Goal: Task Accomplishment & Management: Manage account settings

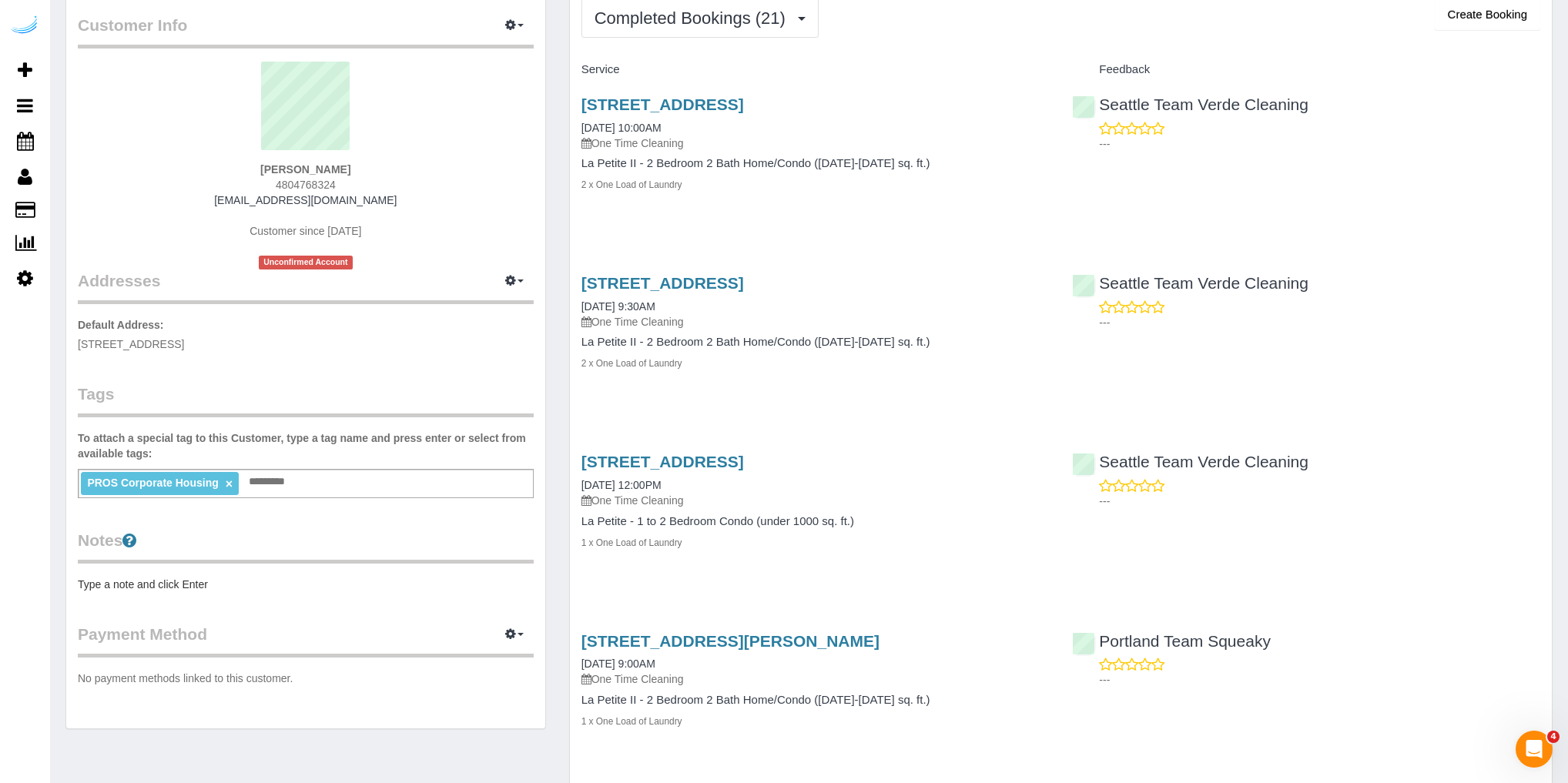
scroll to position [62, 0]
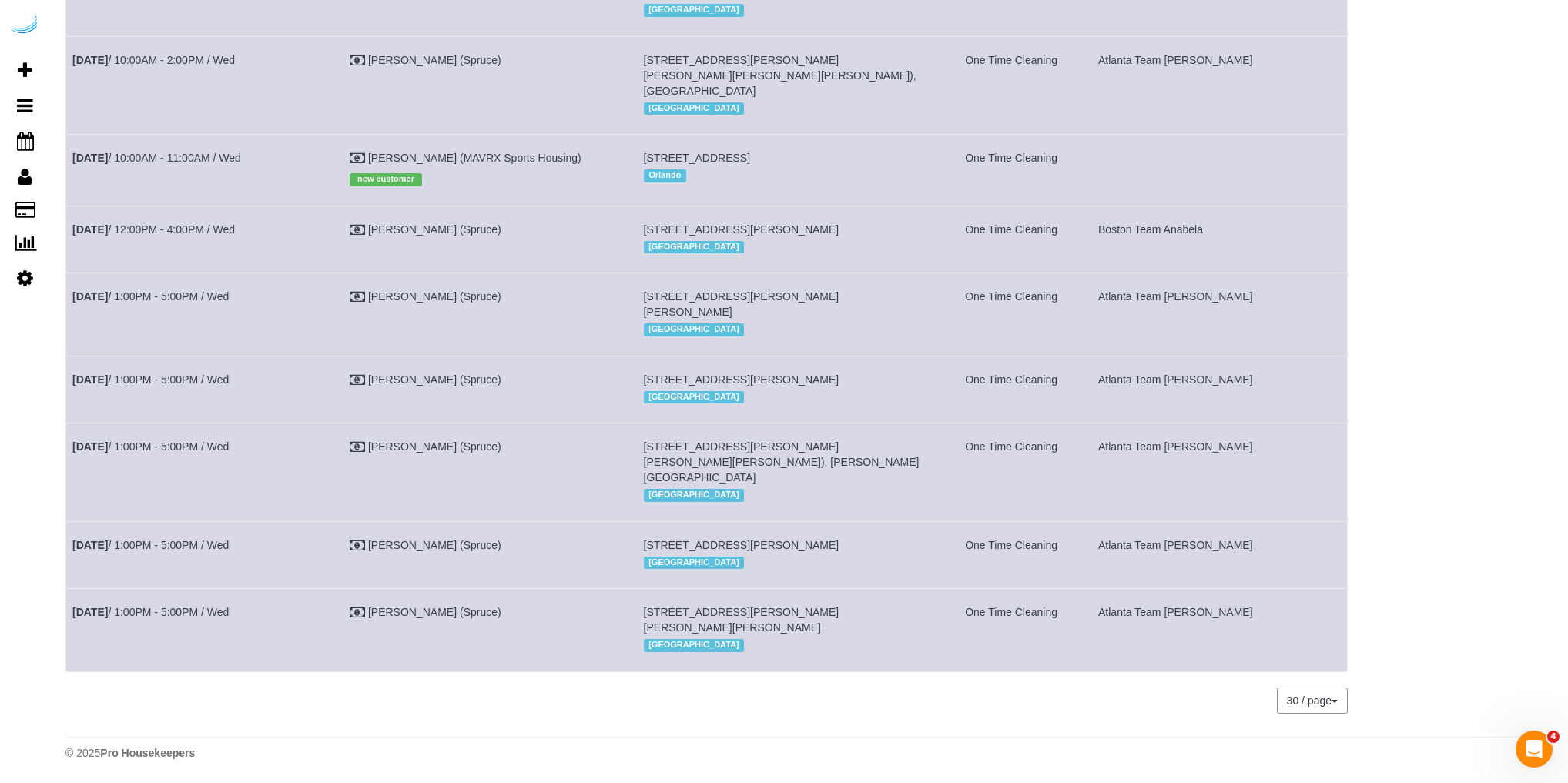
scroll to position [1143, 0]
click at [188, 164] on link "[DATE] 10:00AM - 11:00AM / Wed" at bounding box center [156, 157] width 168 height 13
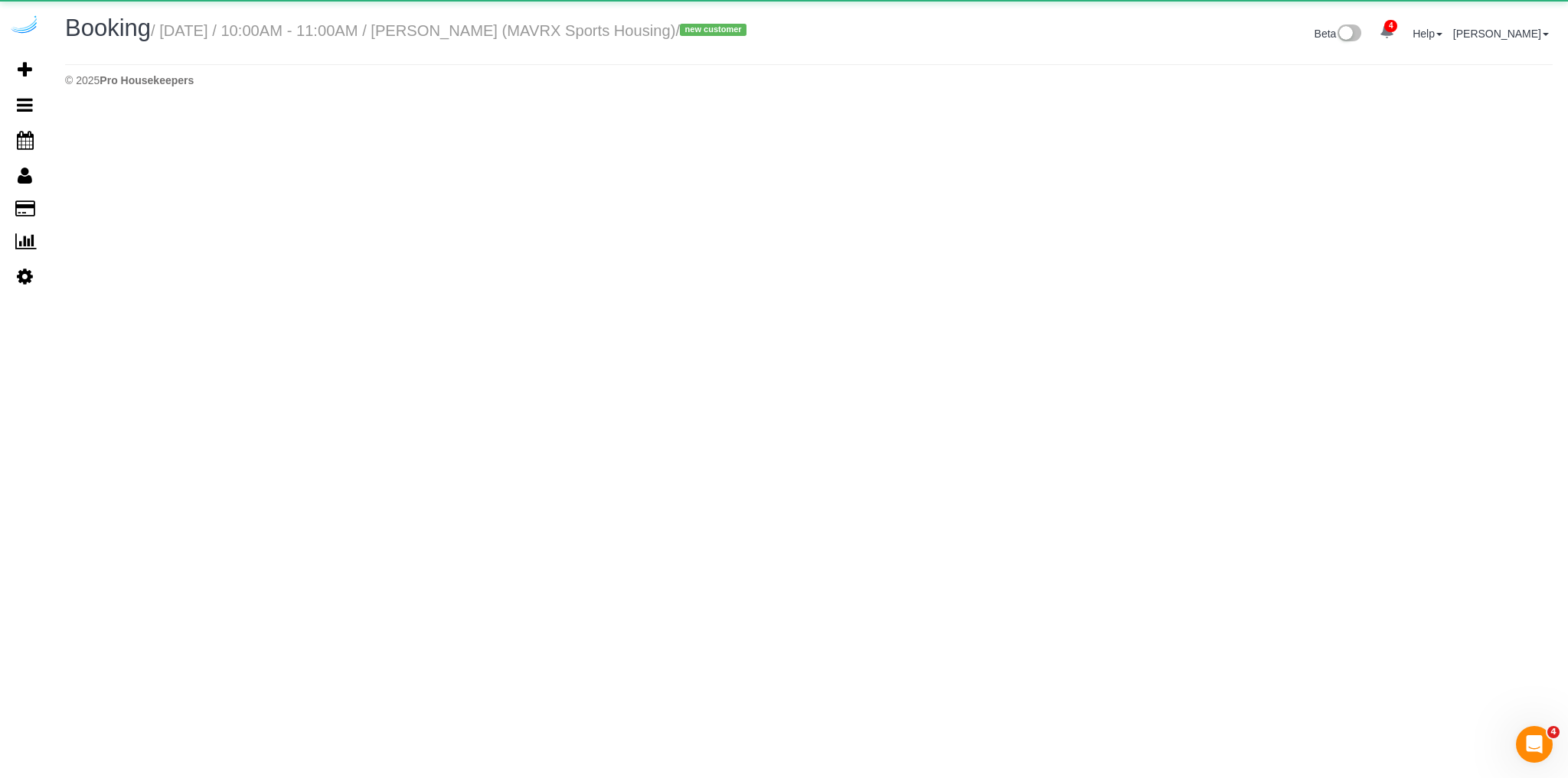
select select "FL"
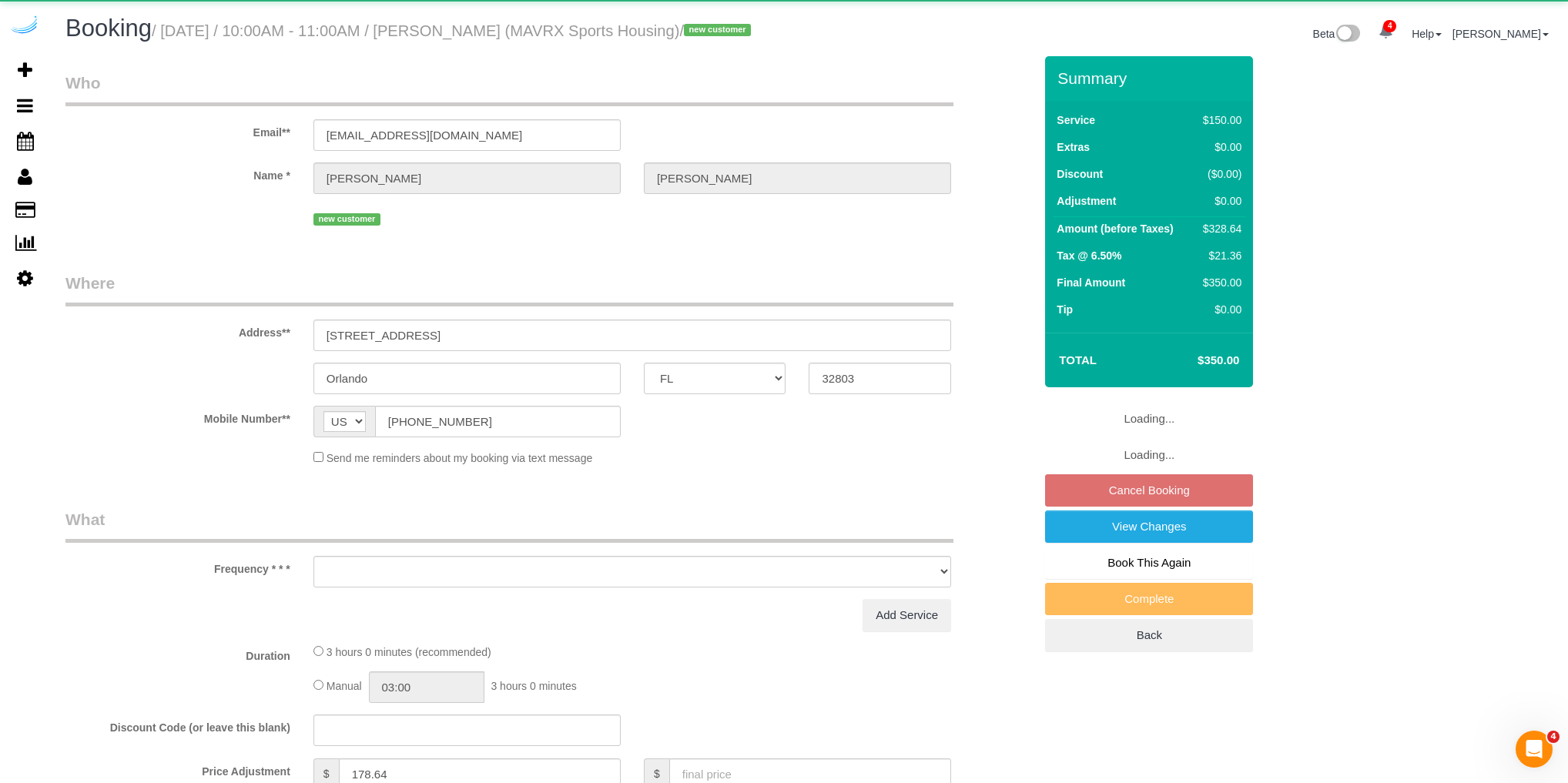
select select "object:5838"
select select "spot27"
select select "number:9"
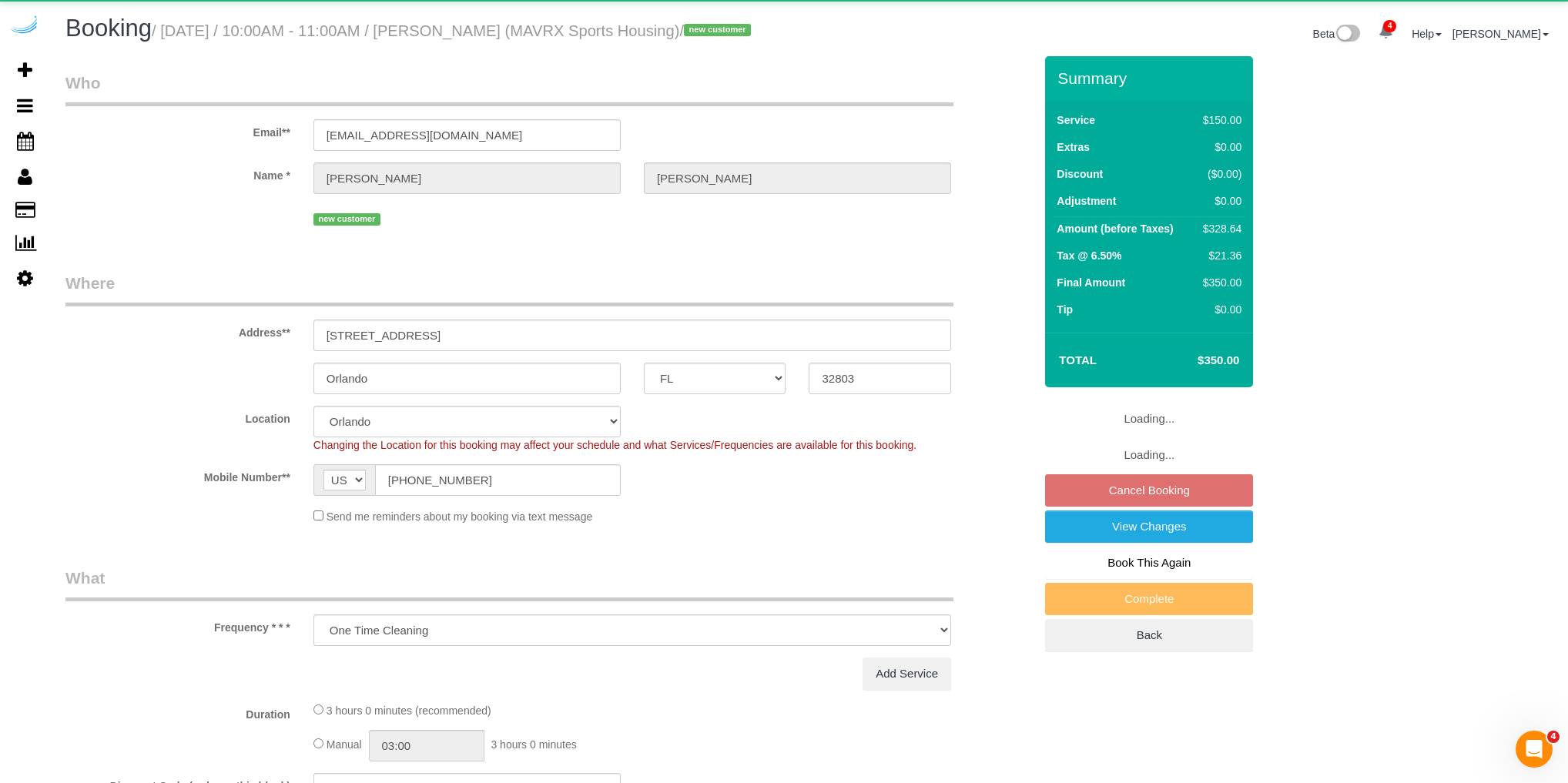
select select "object:6110"
select select "117"
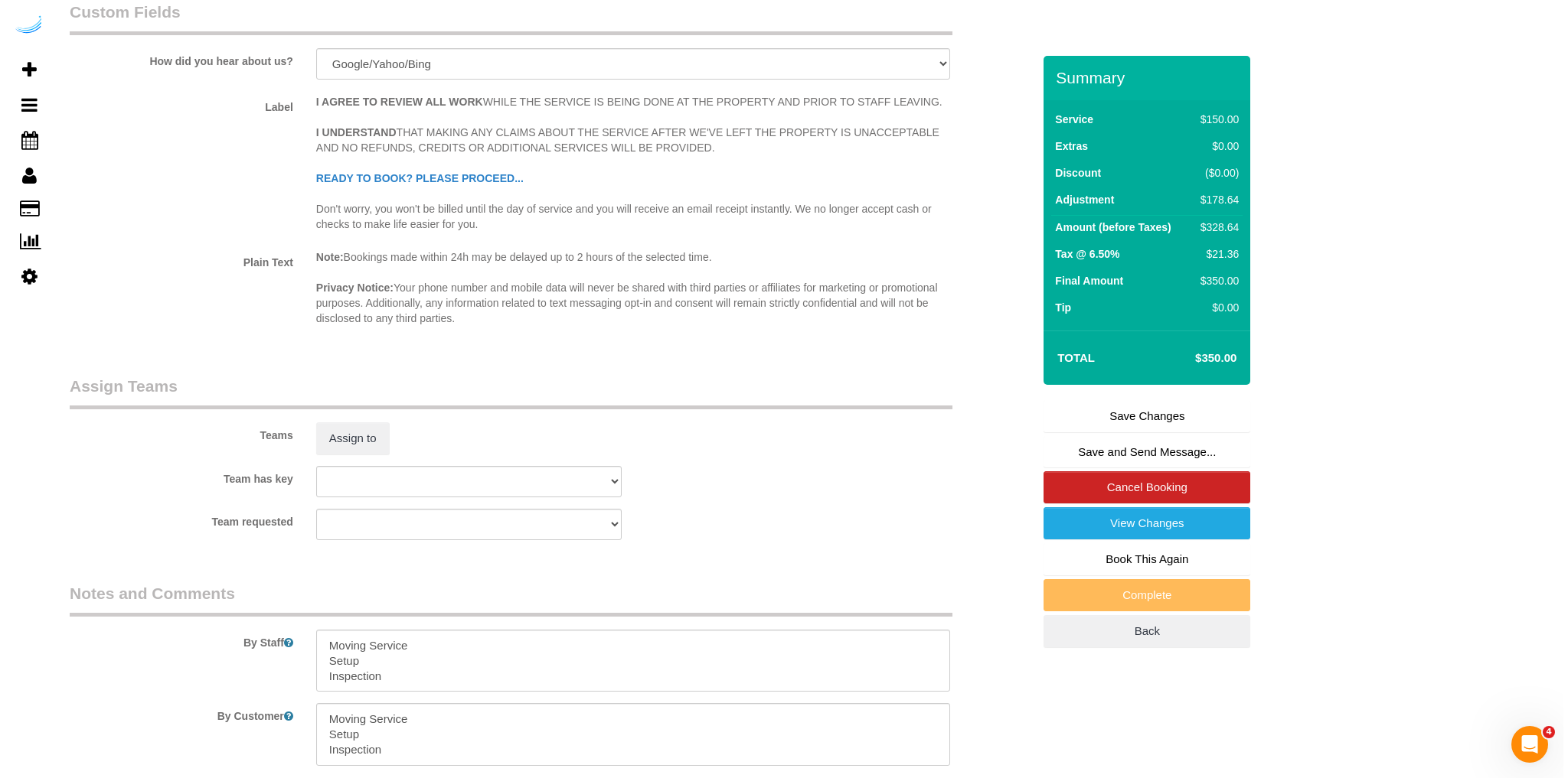
scroll to position [2176, 0]
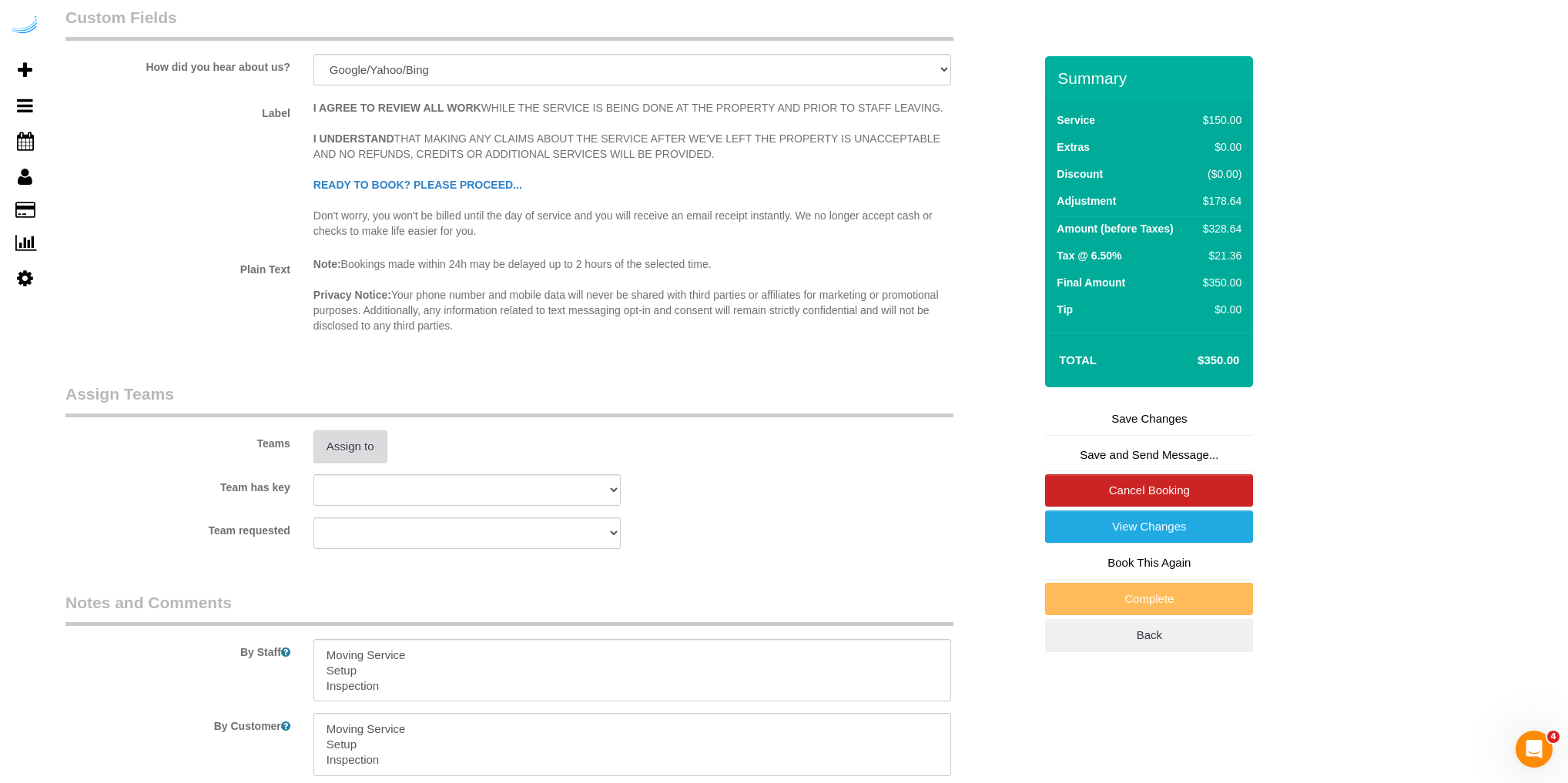
click at [358, 463] on button "Assign to" at bounding box center [350, 446] width 74 height 32
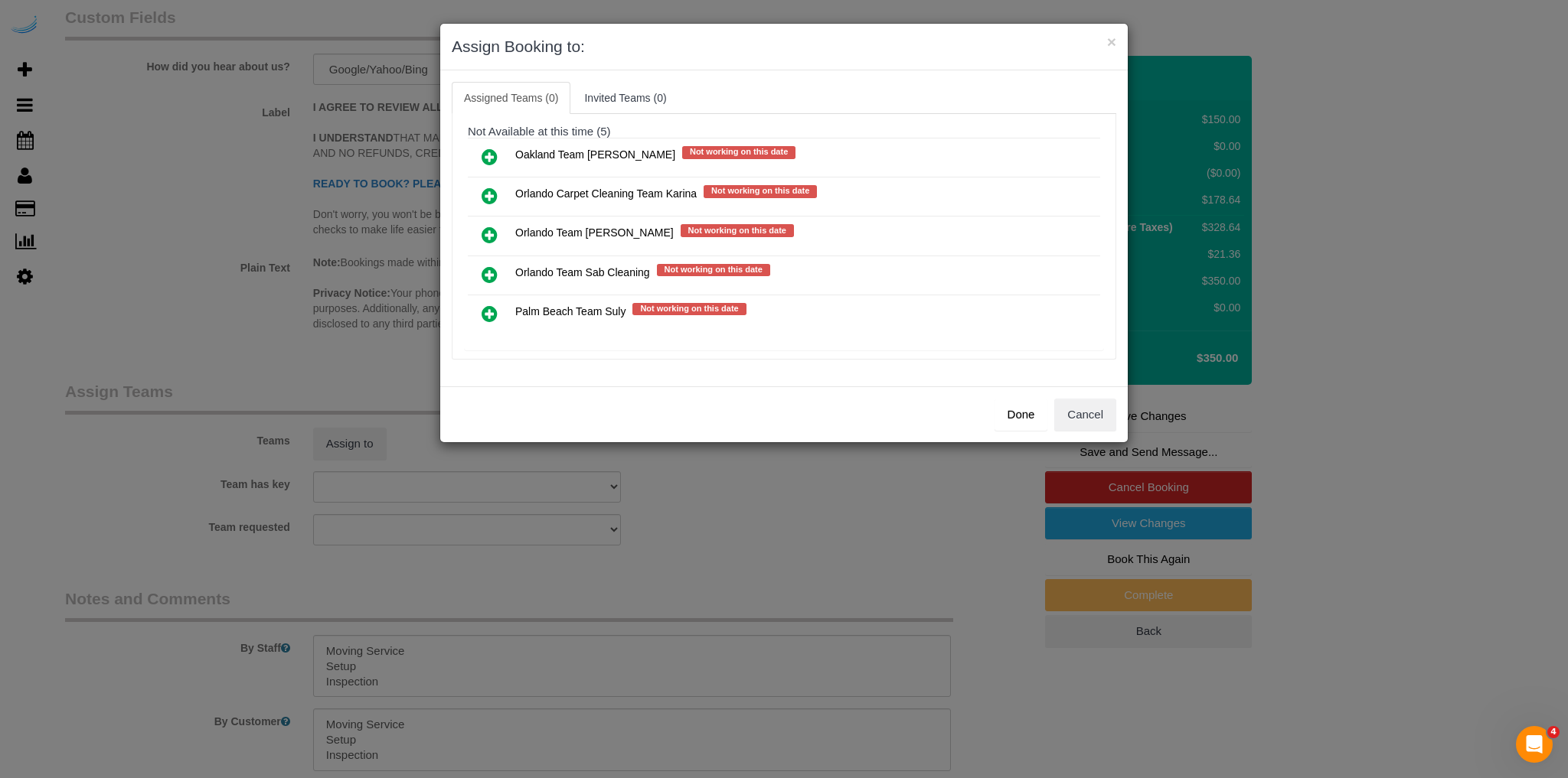
scroll to position [181, 0]
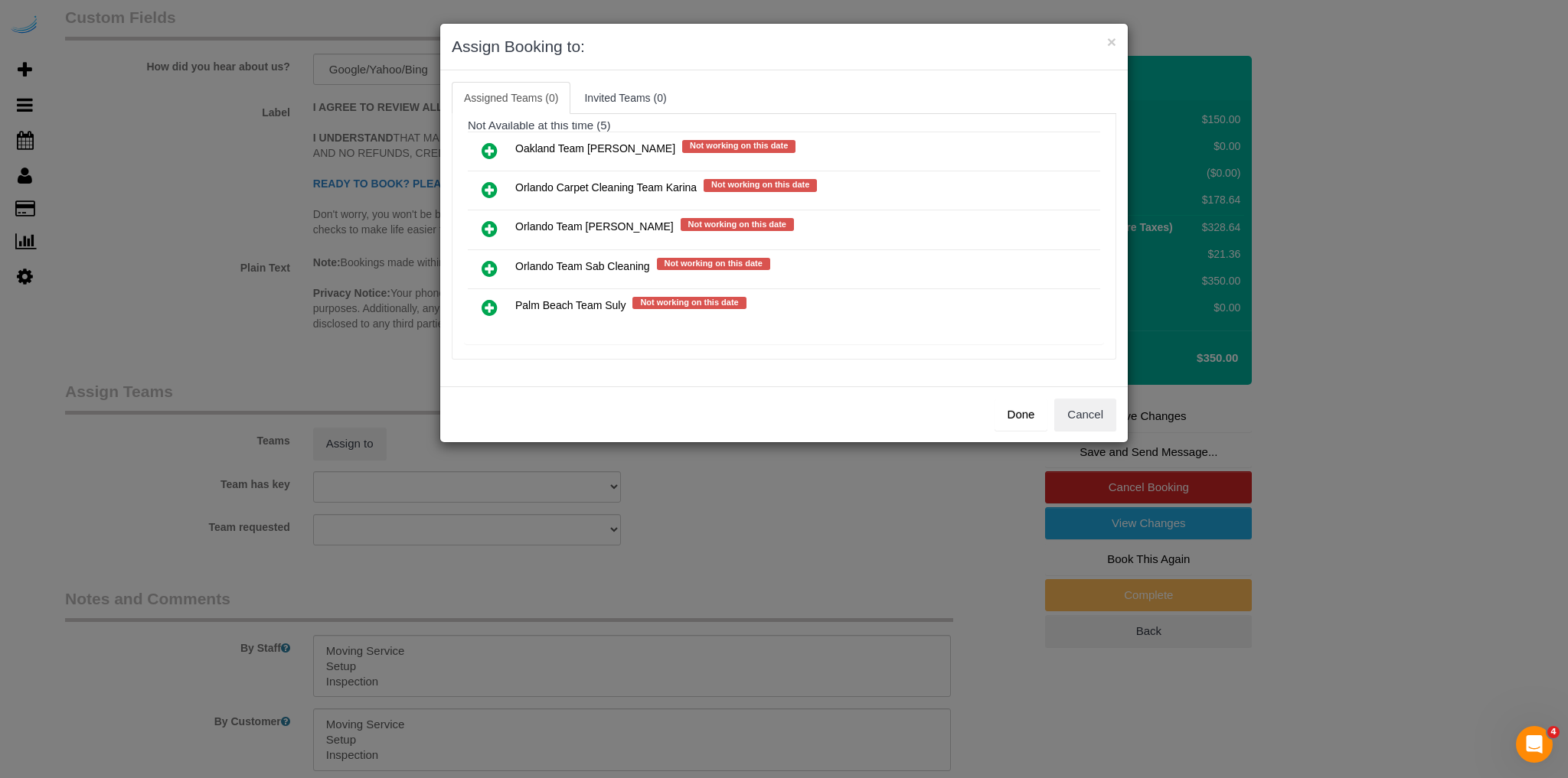
click at [587, 265] on span "Orlando Team Sab Cleaning" at bounding box center [582, 266] width 134 height 13
click at [481, 260] on icon at bounding box center [489, 269] width 16 height 18
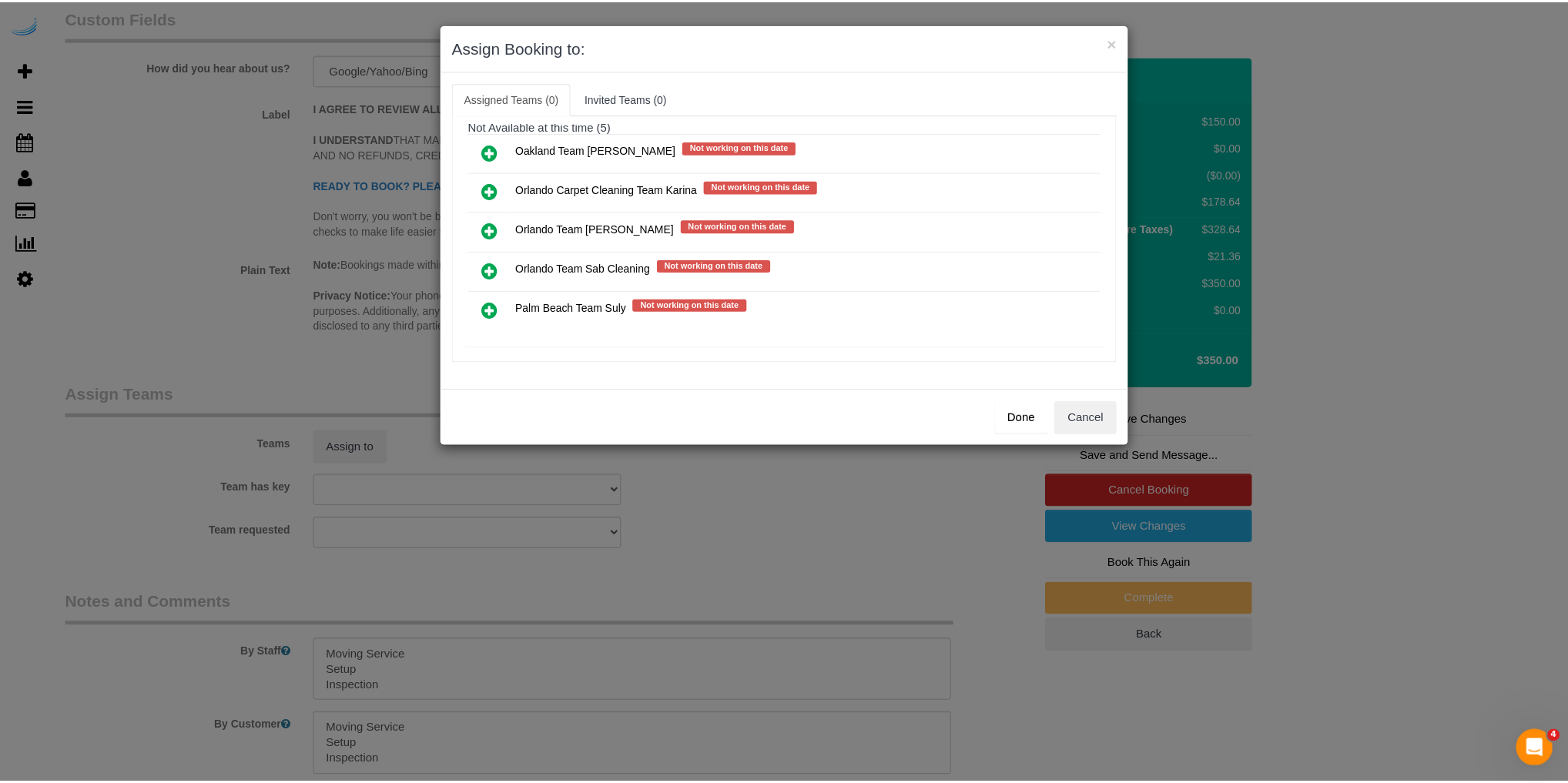
scroll to position [180, 0]
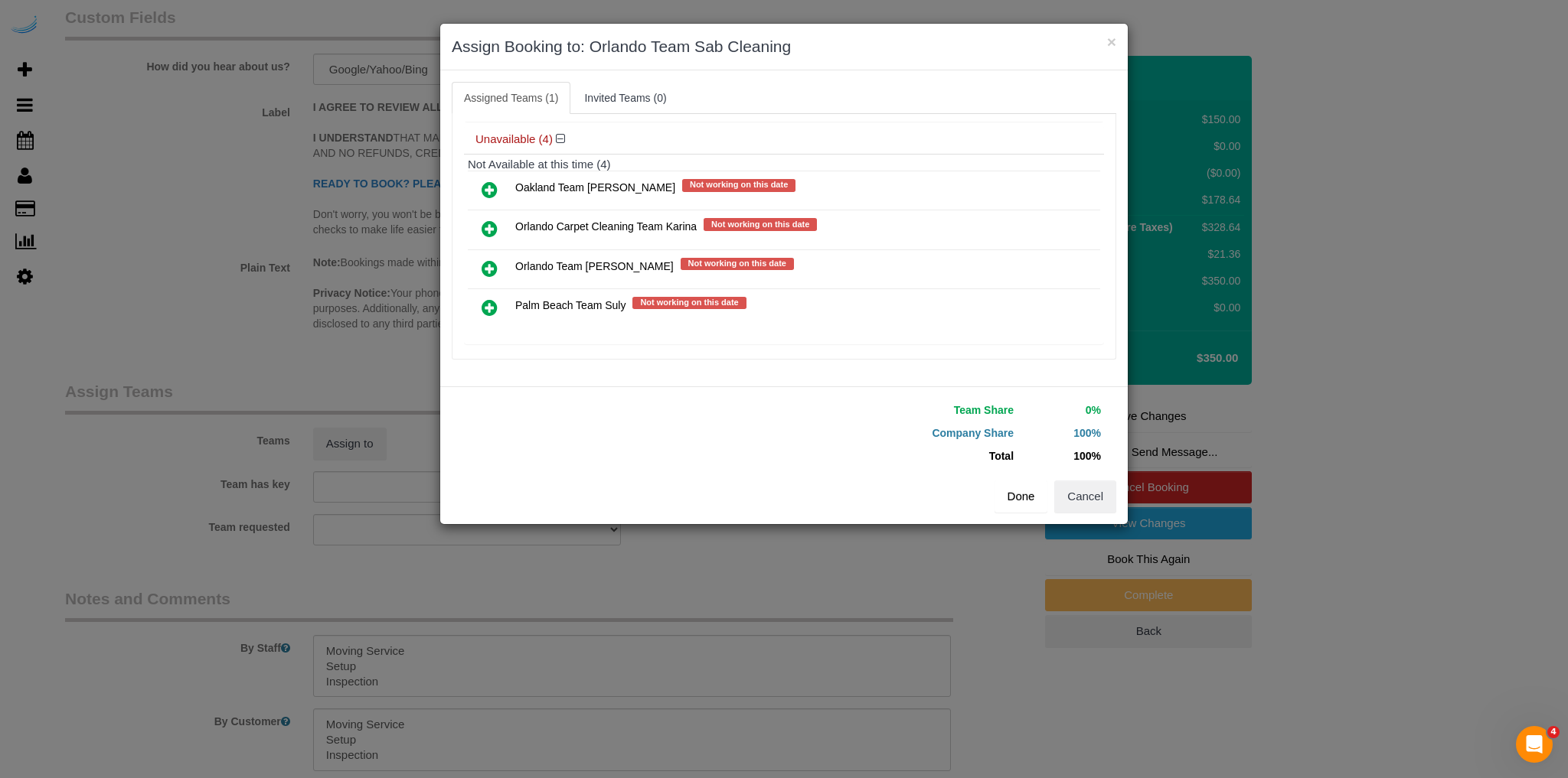
click at [1021, 497] on button "Done" at bounding box center [1021, 497] width 54 height 32
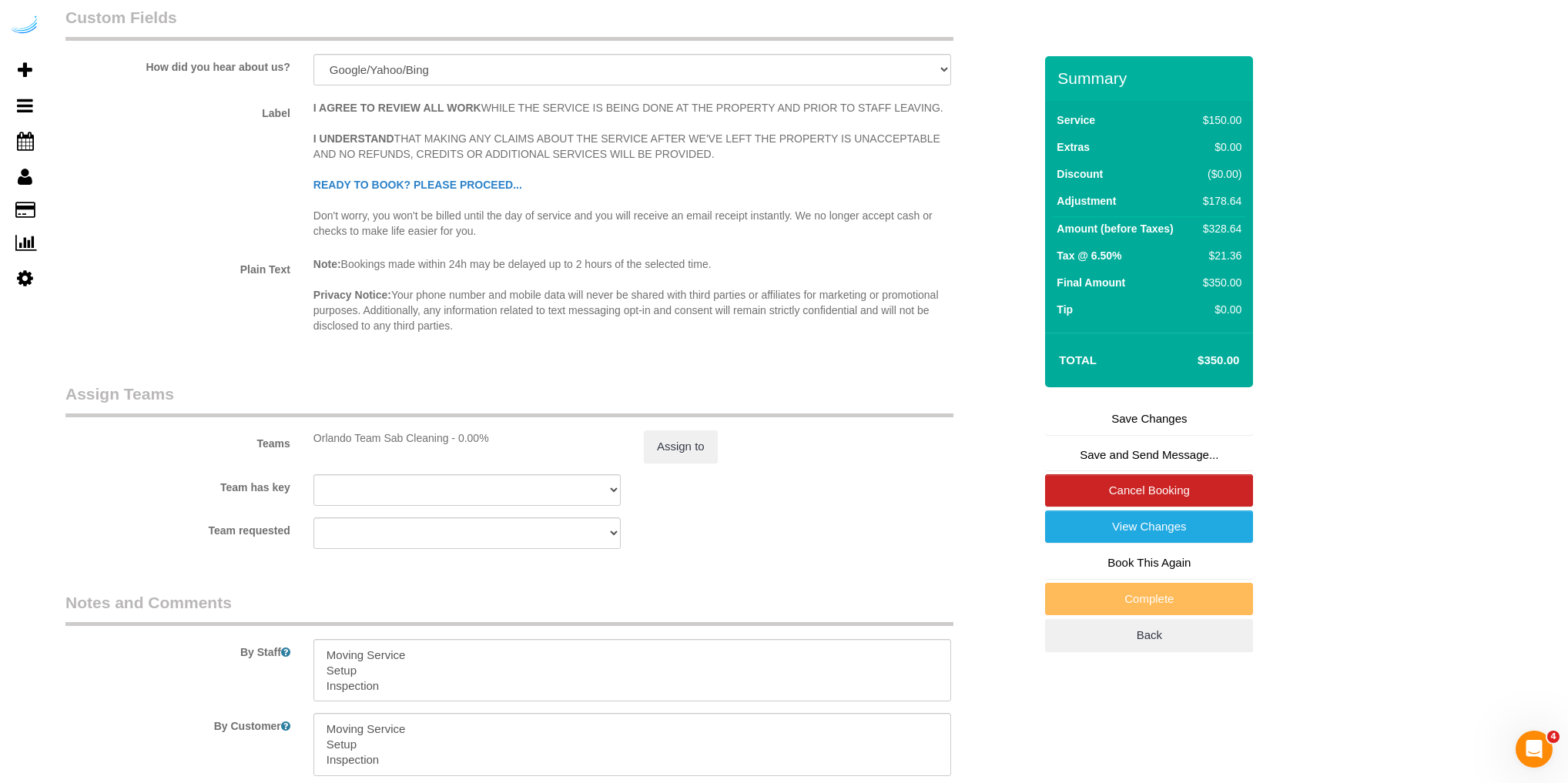
click at [1149, 435] on link "Save Changes" at bounding box center [1149, 419] width 208 height 32
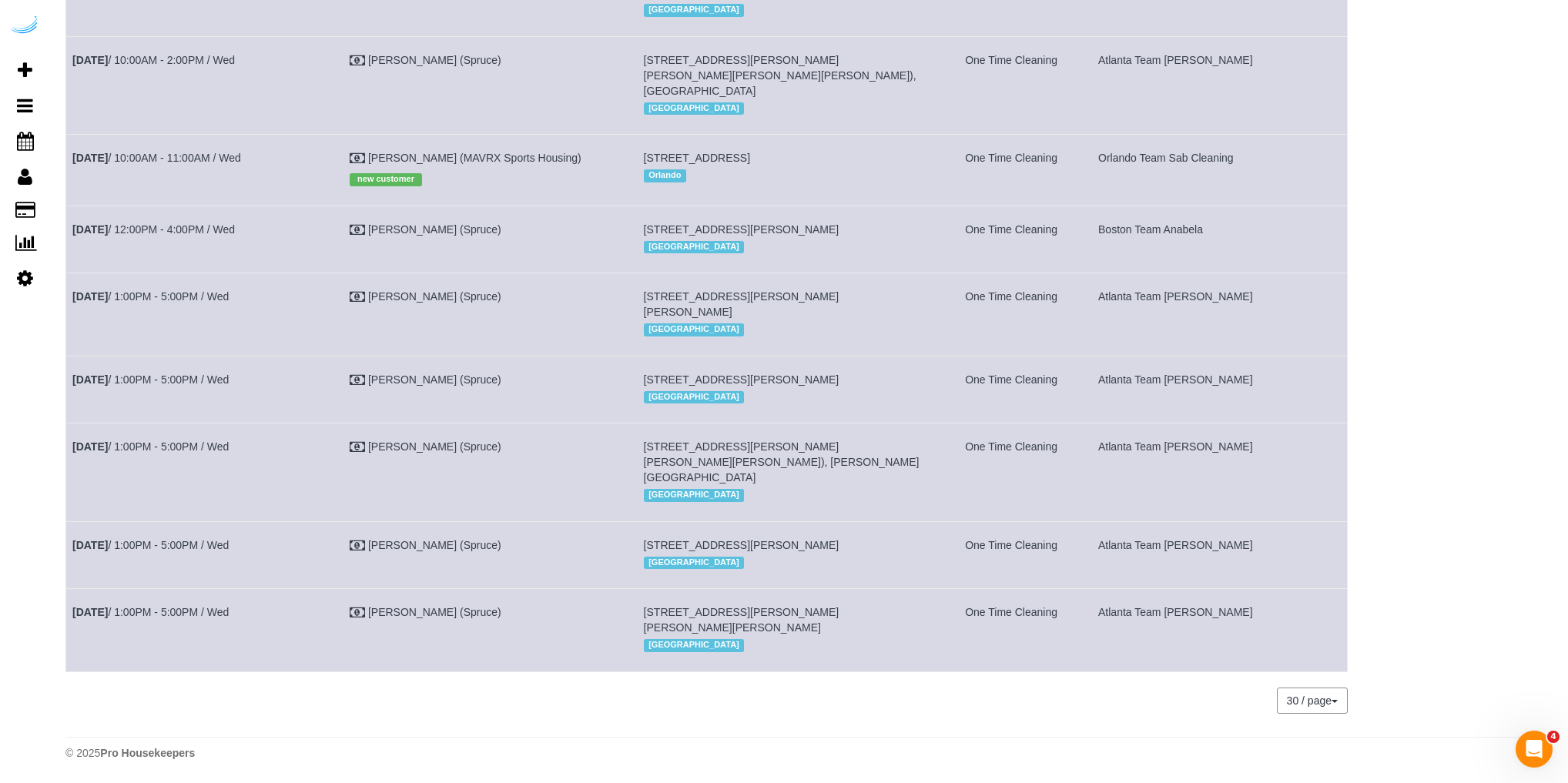
scroll to position [1109, 0]
click at [256, 356] on td "[DATE] 1:00PM - 5:00PM / Wed" at bounding box center [205, 314] width 277 height 82
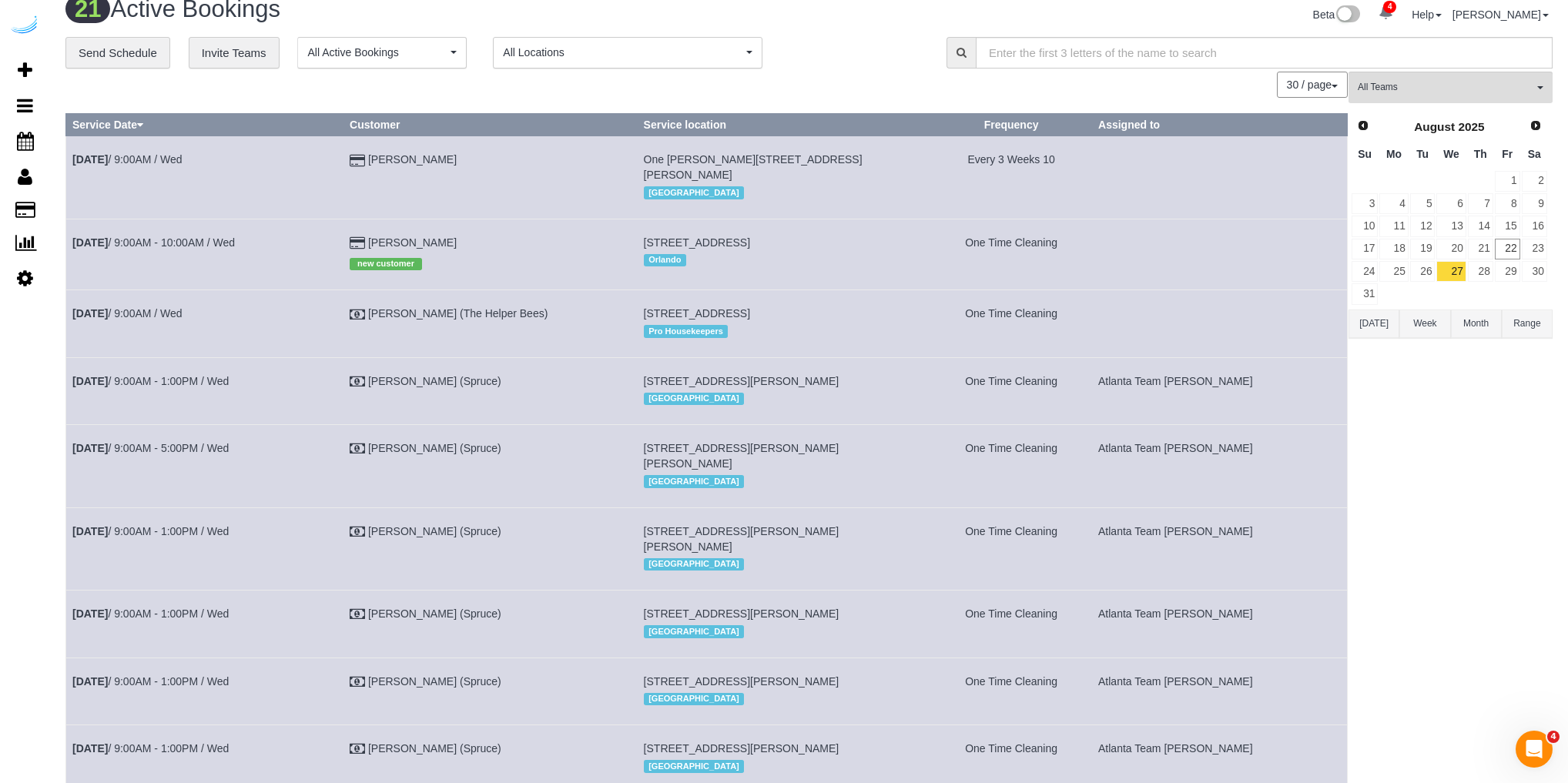
scroll to position [0, 0]
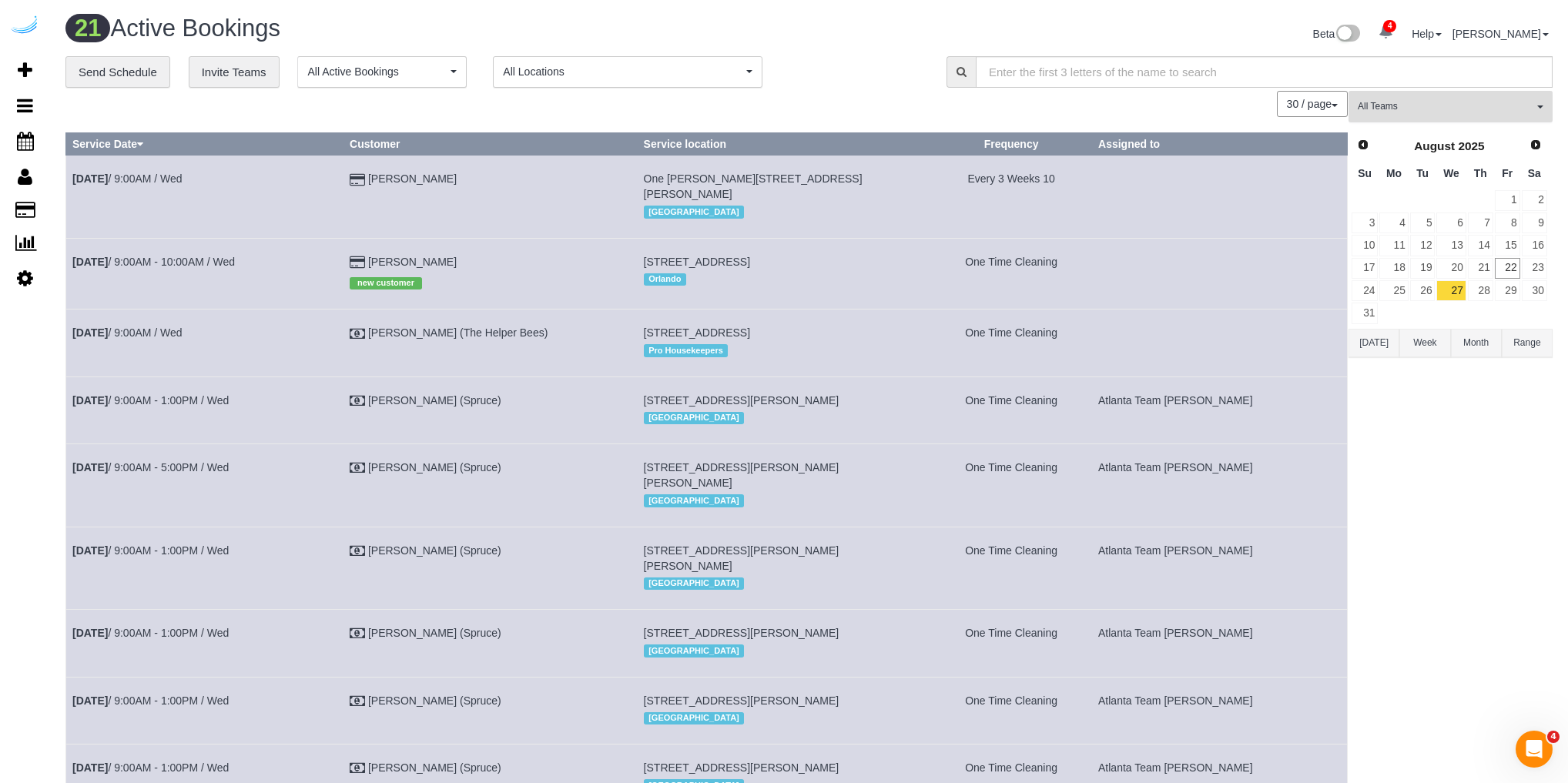
click at [1392, 107] on span "All Teams" at bounding box center [1445, 106] width 176 height 13
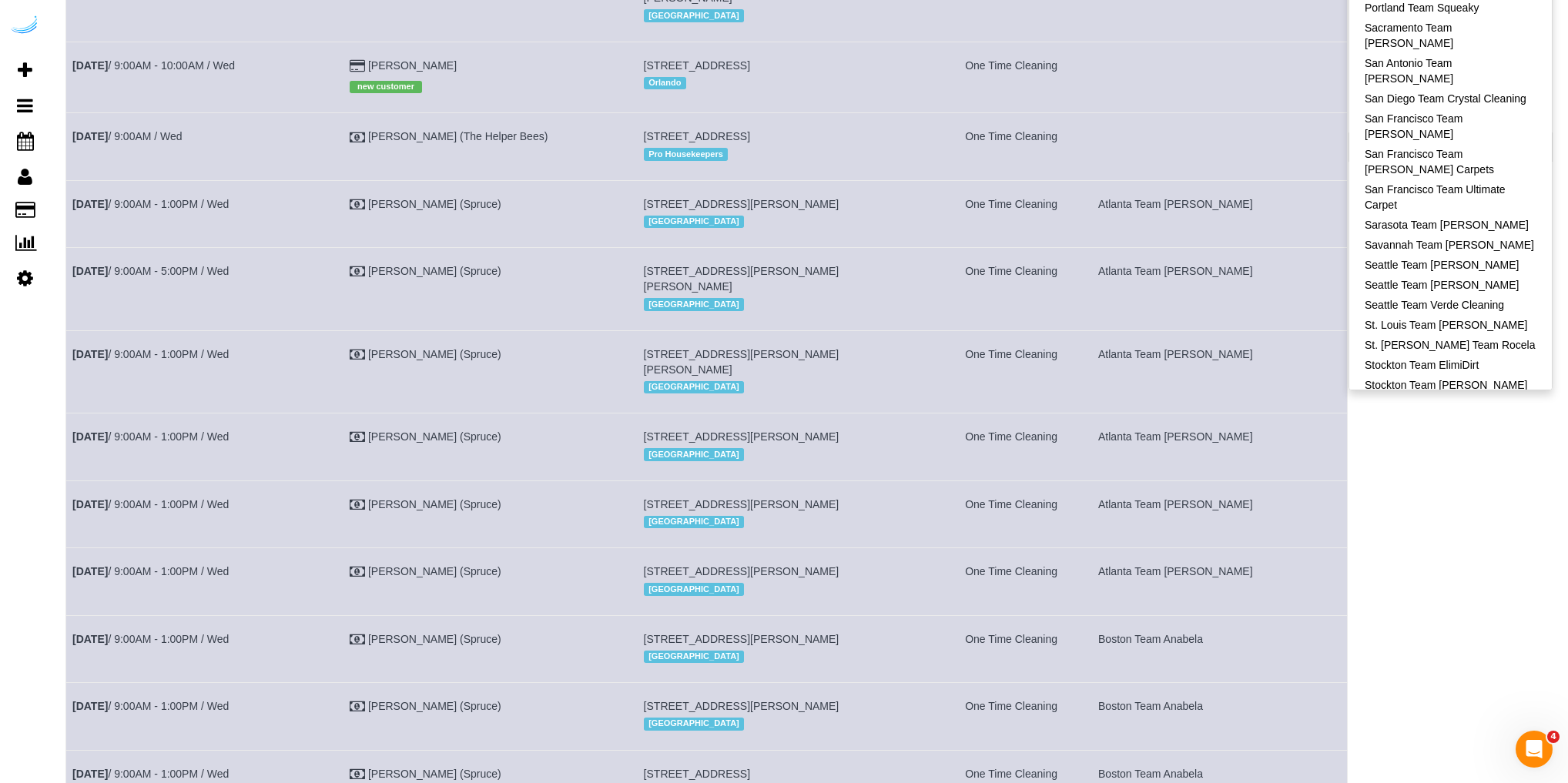
scroll to position [49, 0]
